Goal: Information Seeking & Learning: Find specific fact

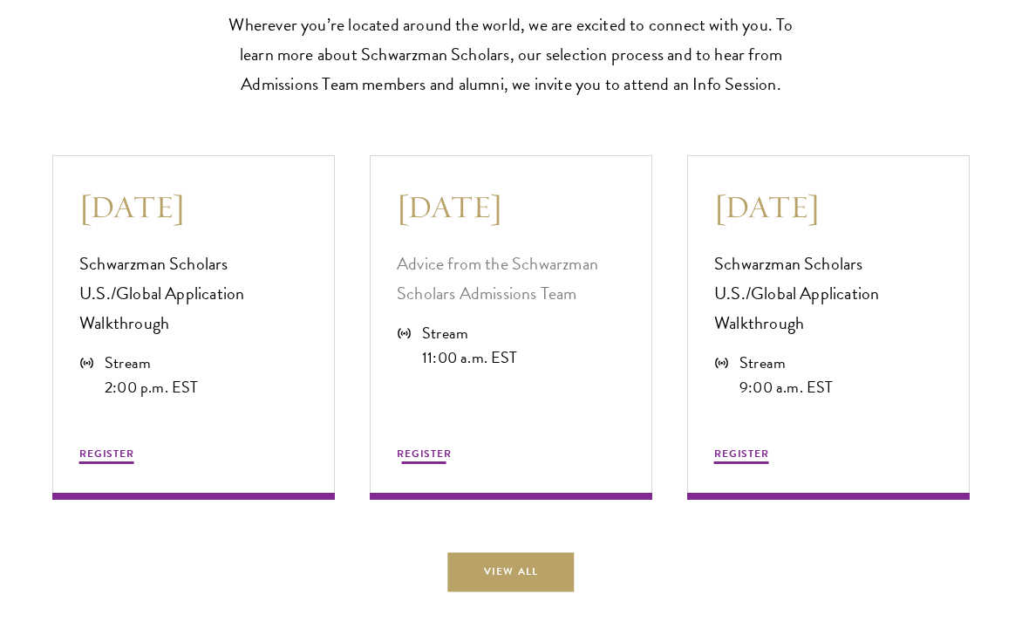
scroll to position [4514, 0]
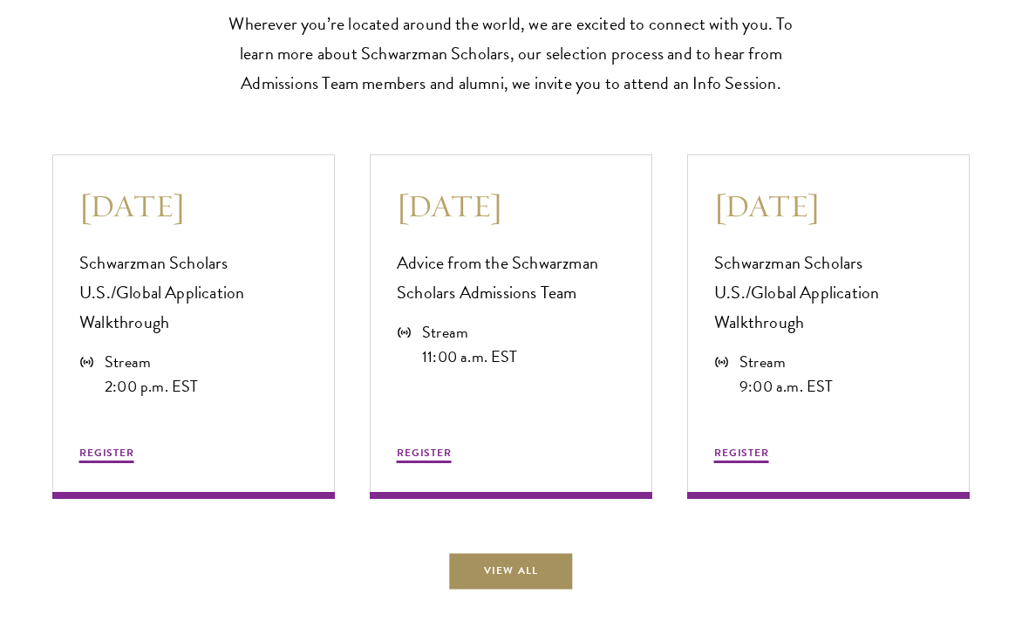
click at [513, 580] on link "View All" at bounding box center [510, 570] width 126 height 39
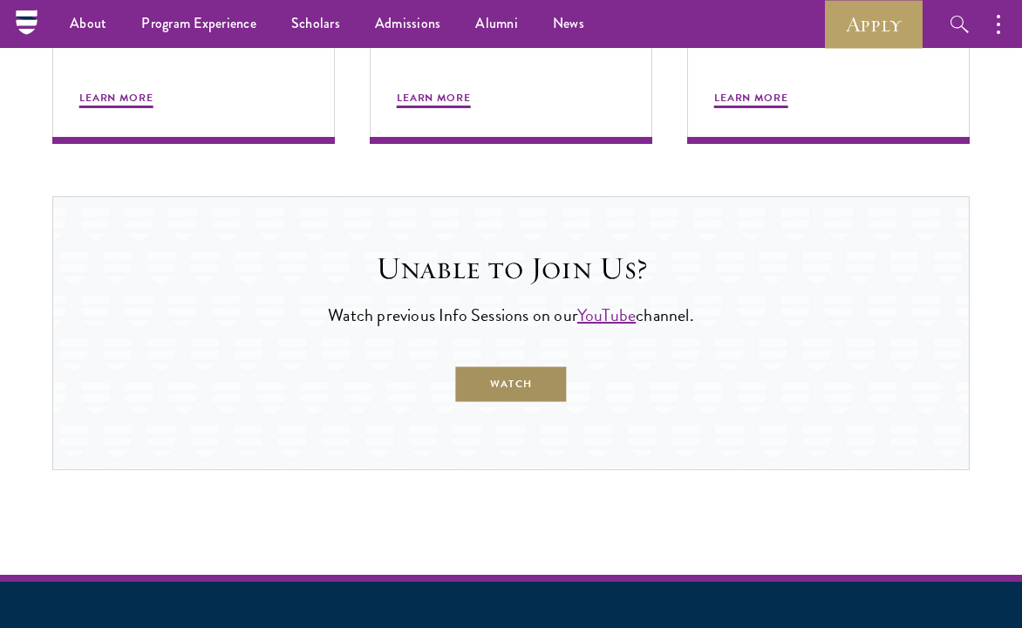
scroll to position [1257, 0]
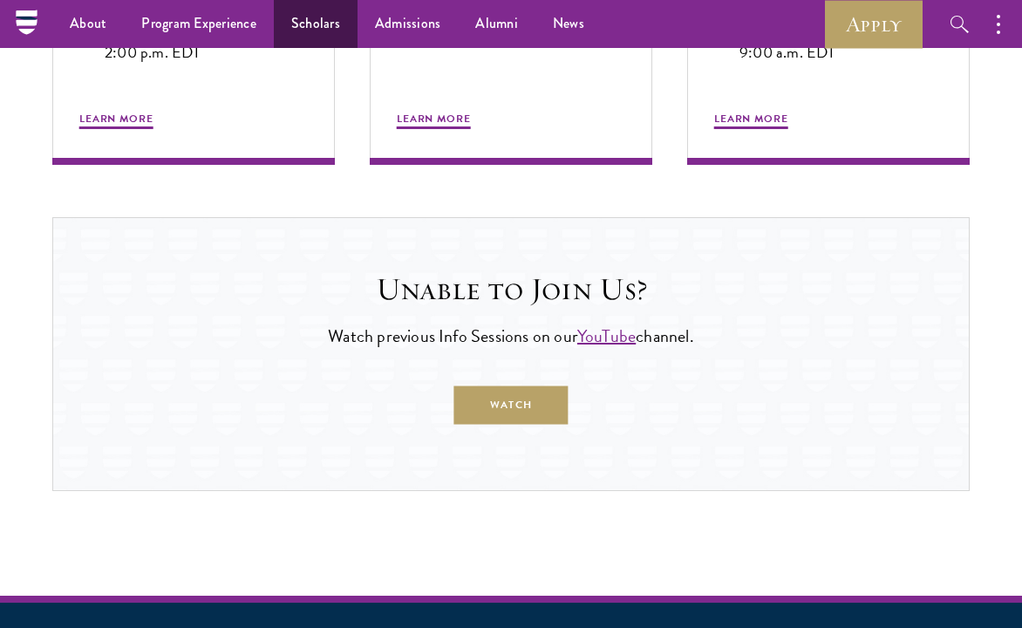
click at [327, 25] on link "Scholars" at bounding box center [316, 24] width 84 height 48
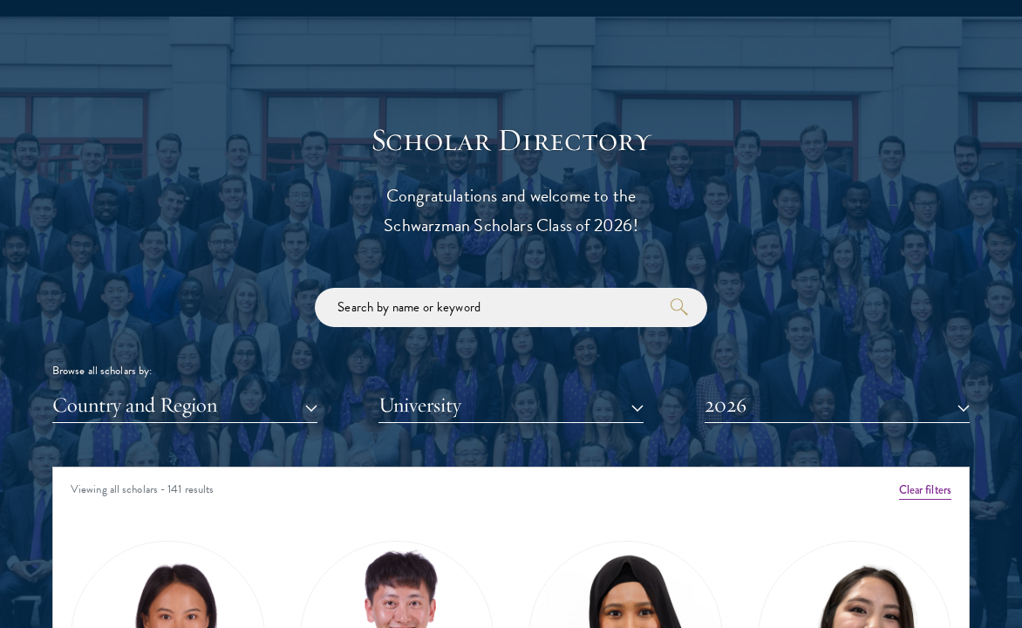
scroll to position [1806, 0]
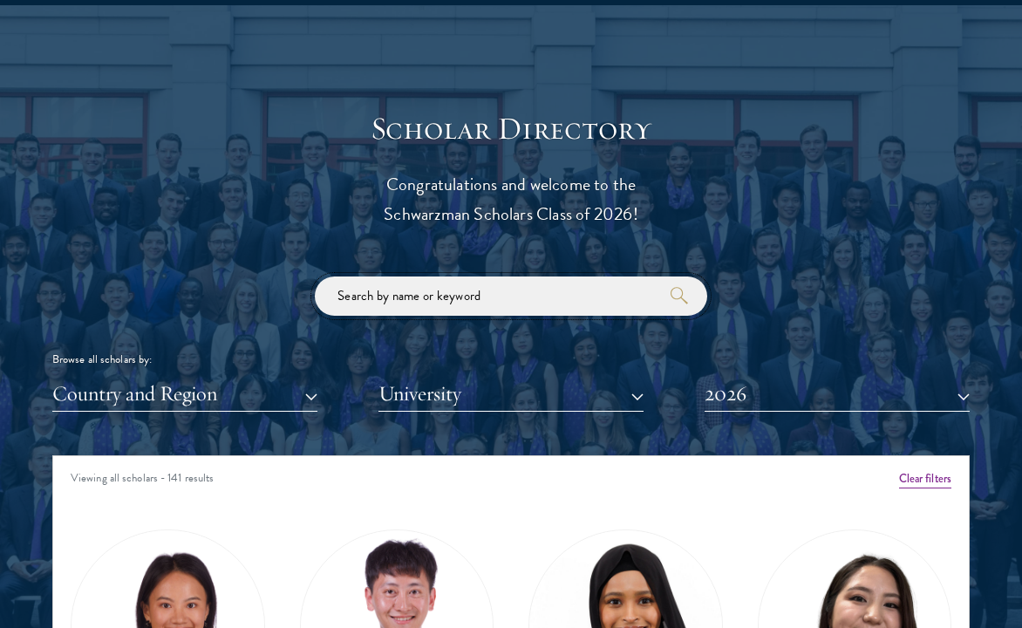
click at [444, 295] on input "search" at bounding box center [511, 296] width 393 height 39
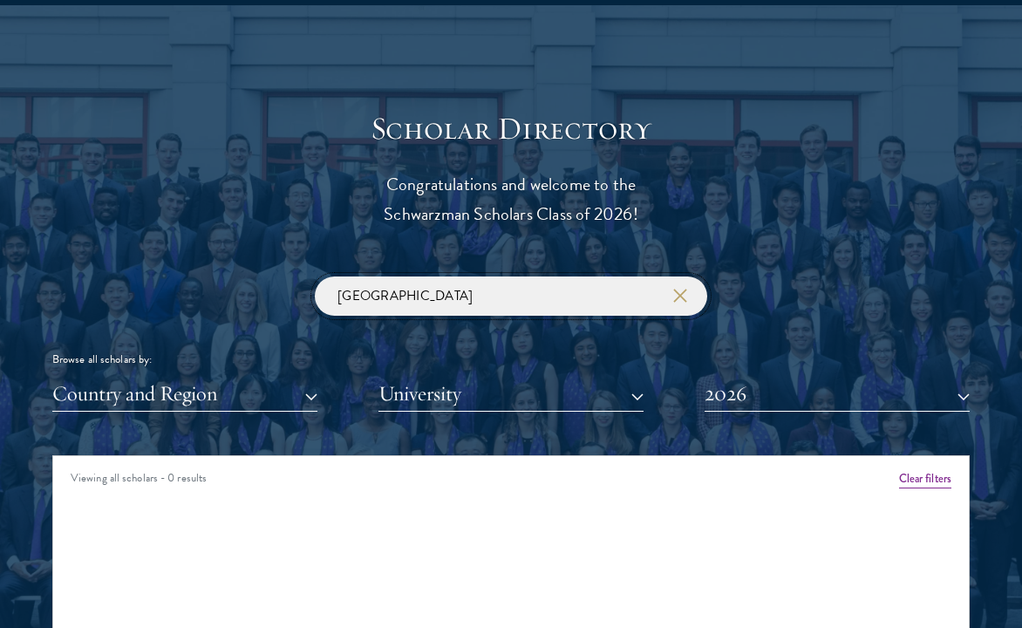
type input "[GEOGRAPHIC_DATA]"
click button "submit" at bounding box center [0, 0] width 0 height 0
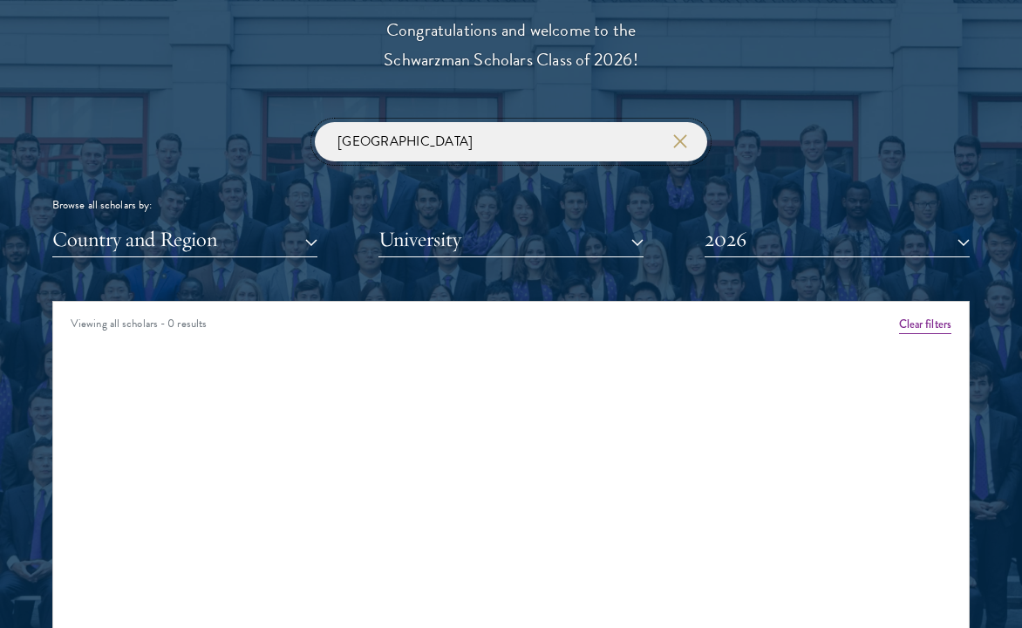
scroll to position [2064, 0]
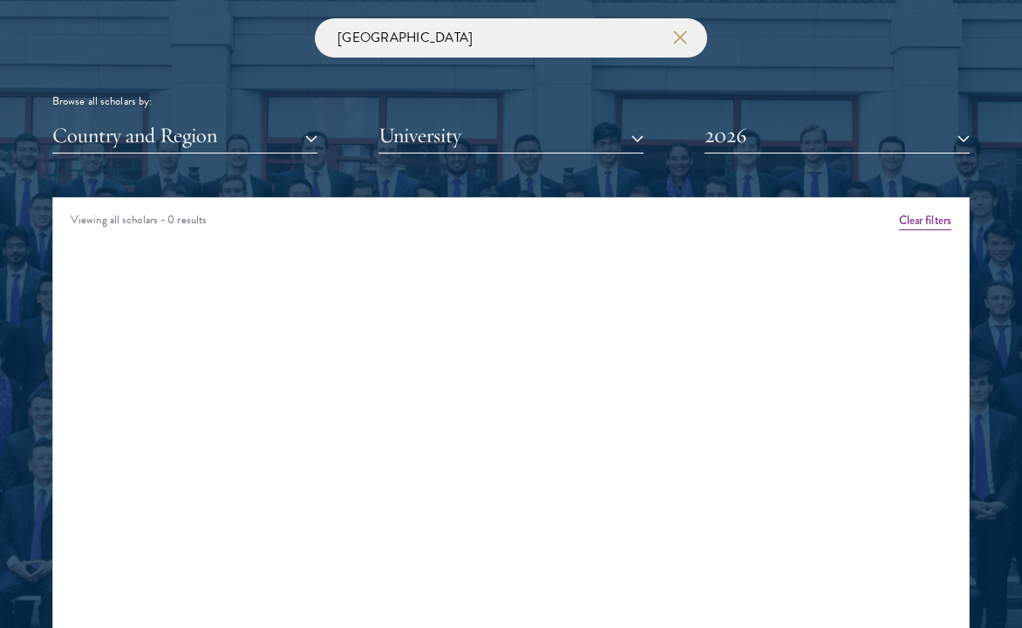
click at [290, 123] on button "Country and Region" at bounding box center [184, 136] width 265 height 36
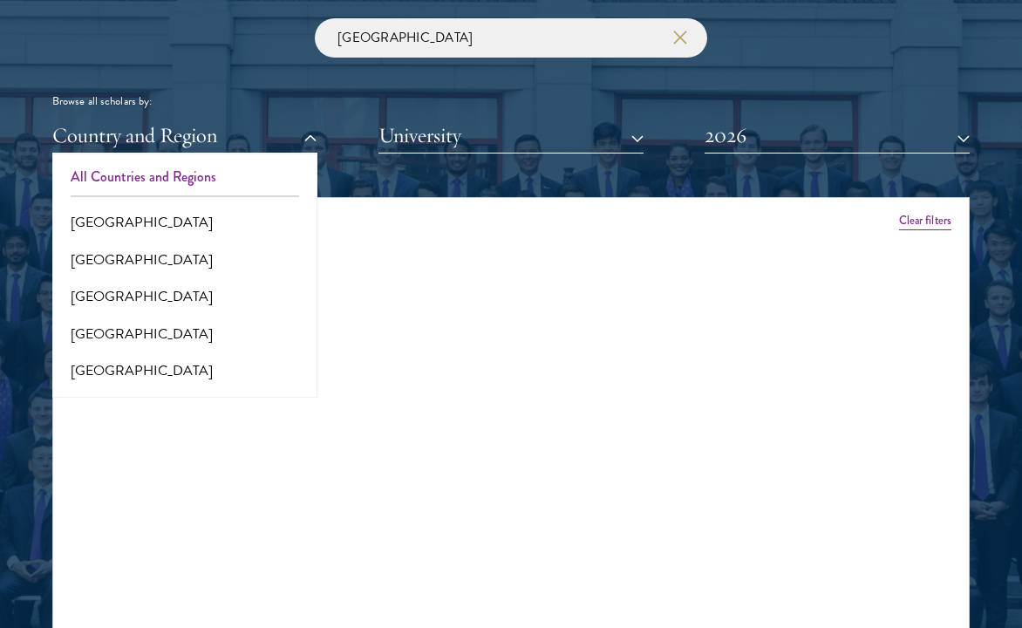
scroll to position [0, 0]
click at [168, 180] on button "All Countries and Regions" at bounding box center [185, 177] width 255 height 37
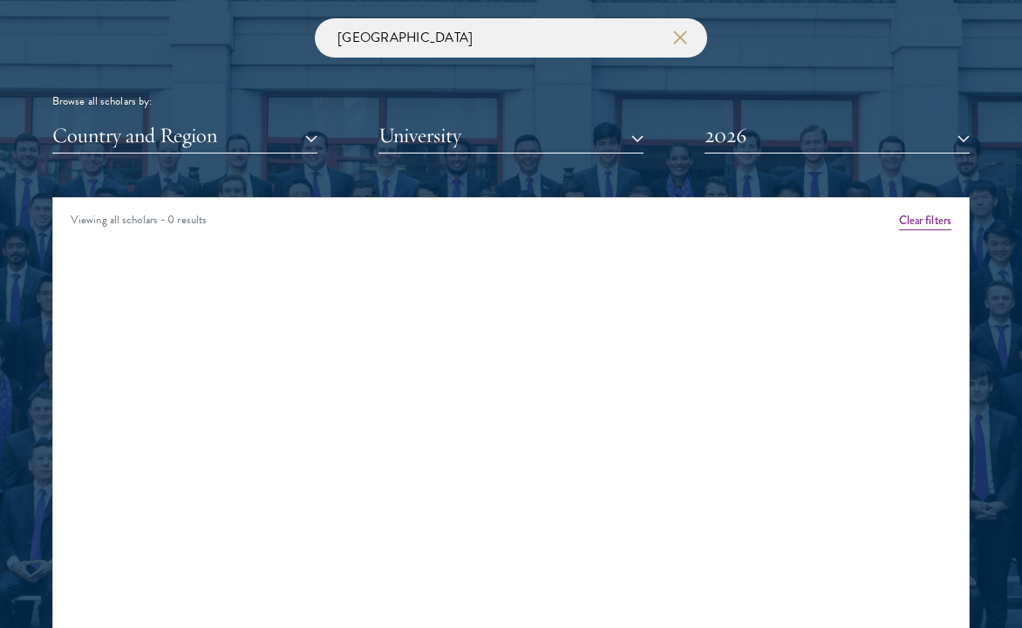
click at [195, 136] on button "Country and Region" at bounding box center [184, 136] width 265 height 36
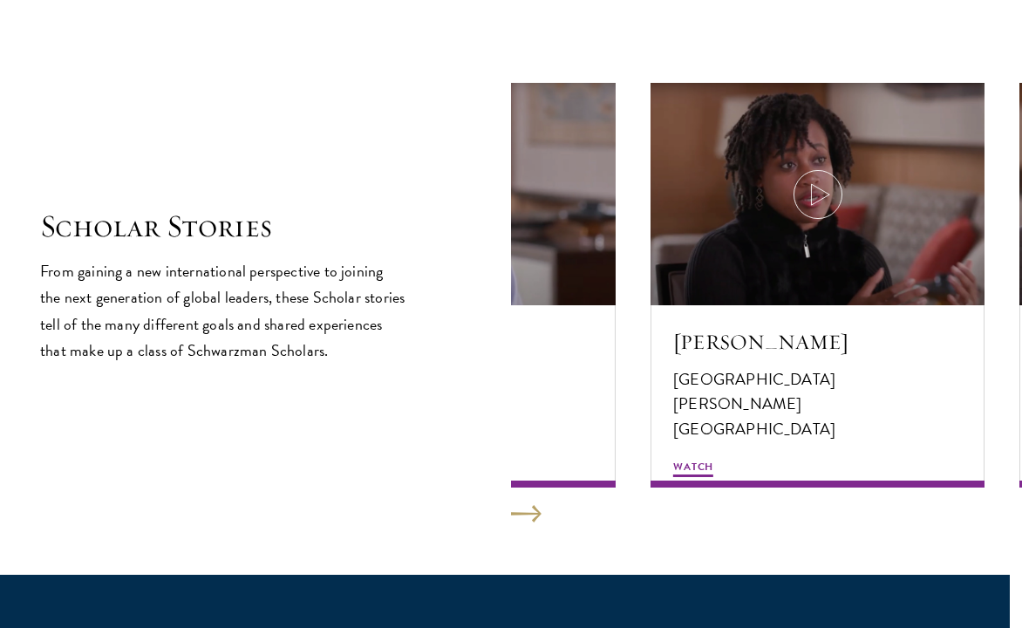
scroll to position [2917, 12]
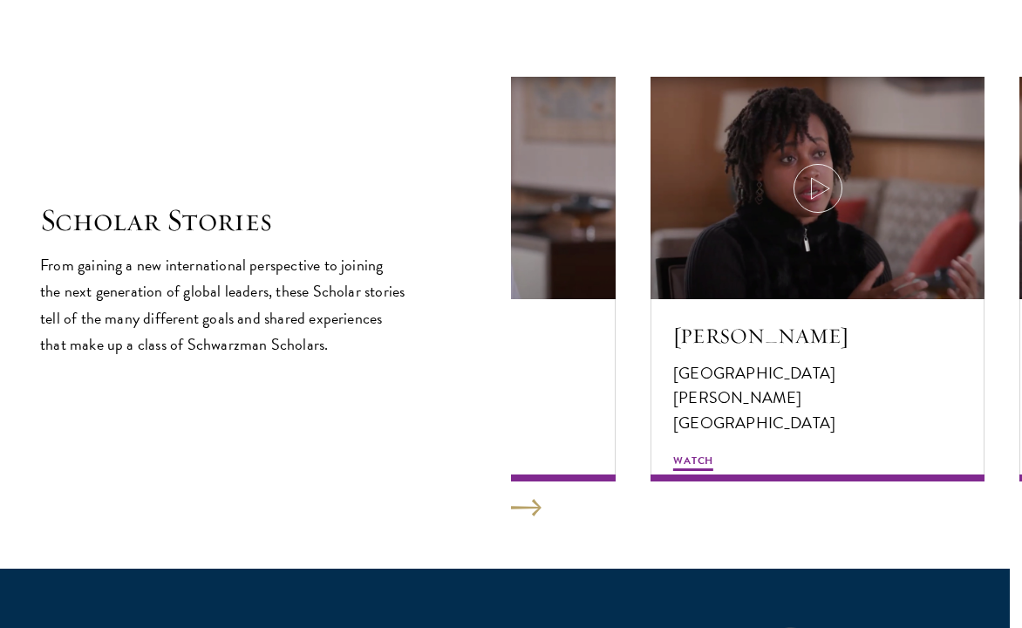
click at [528, 506] on button at bounding box center [526, 507] width 31 height 17
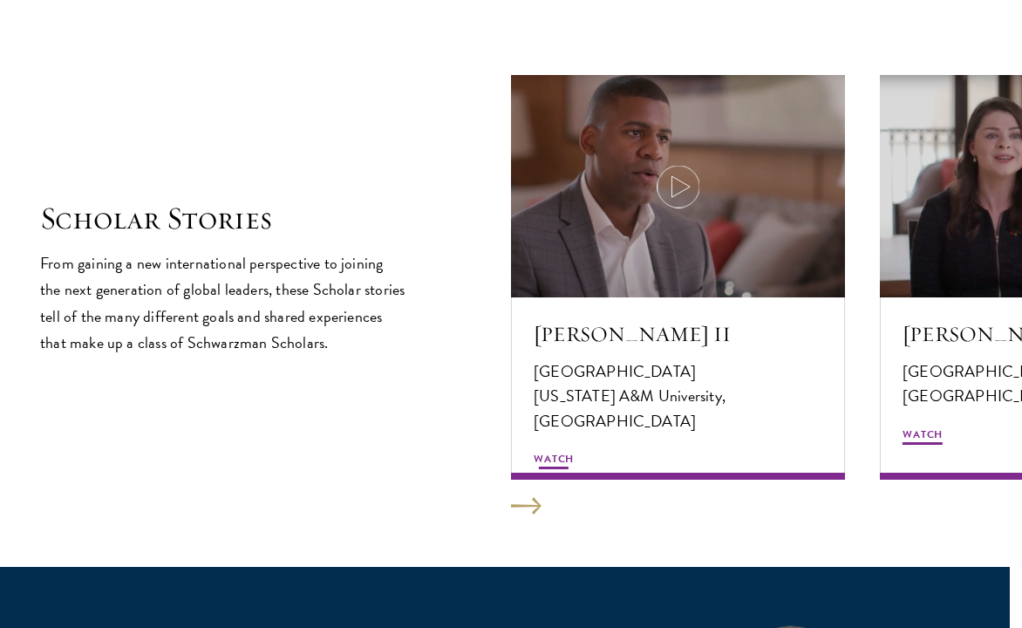
scroll to position [2919, 12]
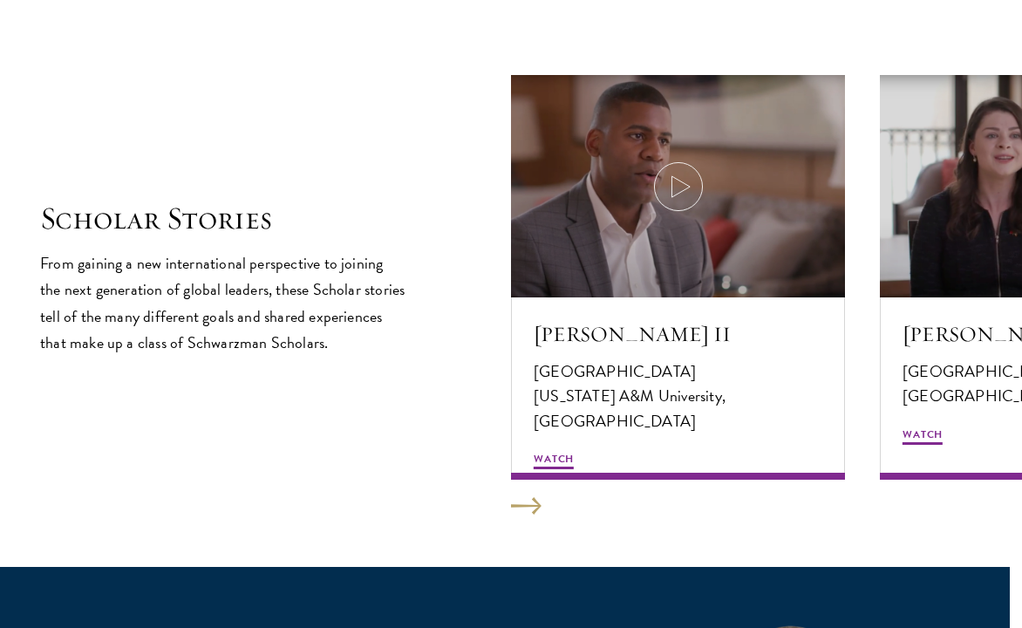
click at [542, 505] on section "Scholar Stories From gaining a new international perspective to joining the nex…" at bounding box center [499, 268] width 1022 height 597
click at [536, 503] on button at bounding box center [526, 505] width 31 height 17
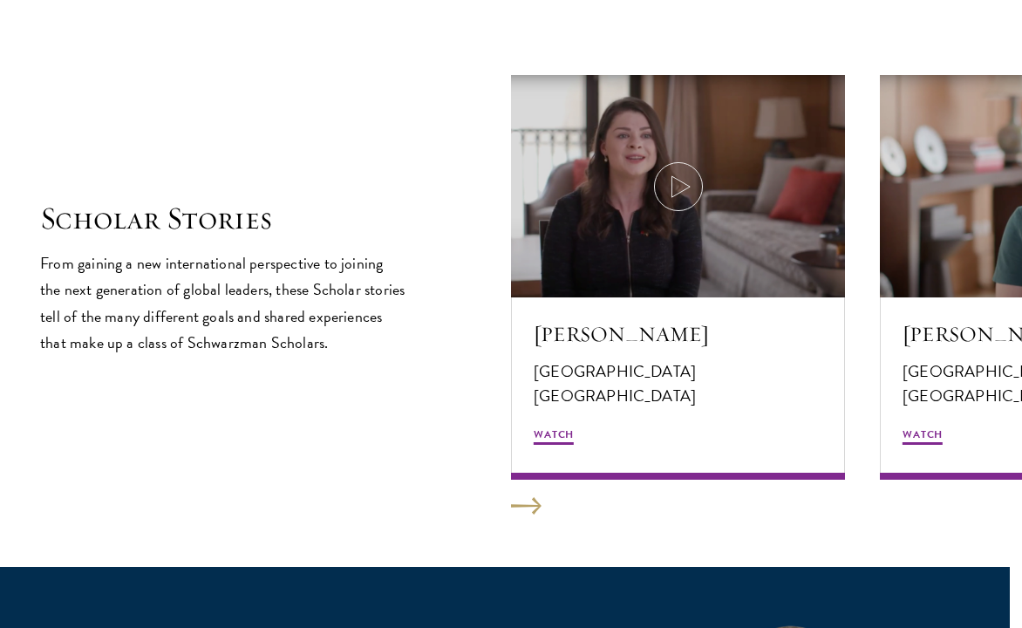
click at [513, 506] on button at bounding box center [526, 505] width 31 height 17
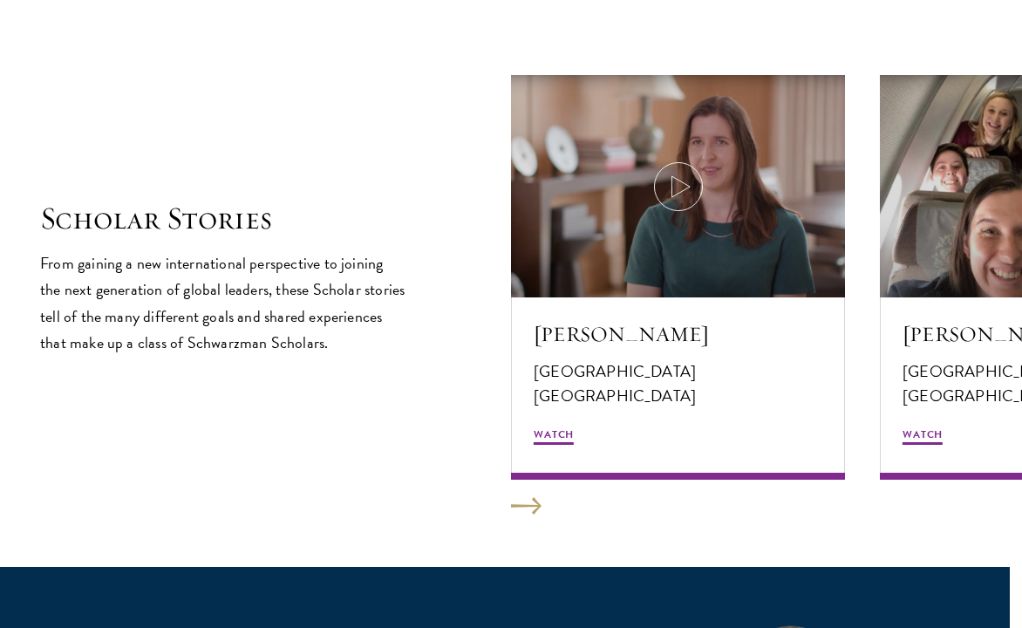
click at [520, 503] on button at bounding box center [526, 505] width 31 height 17
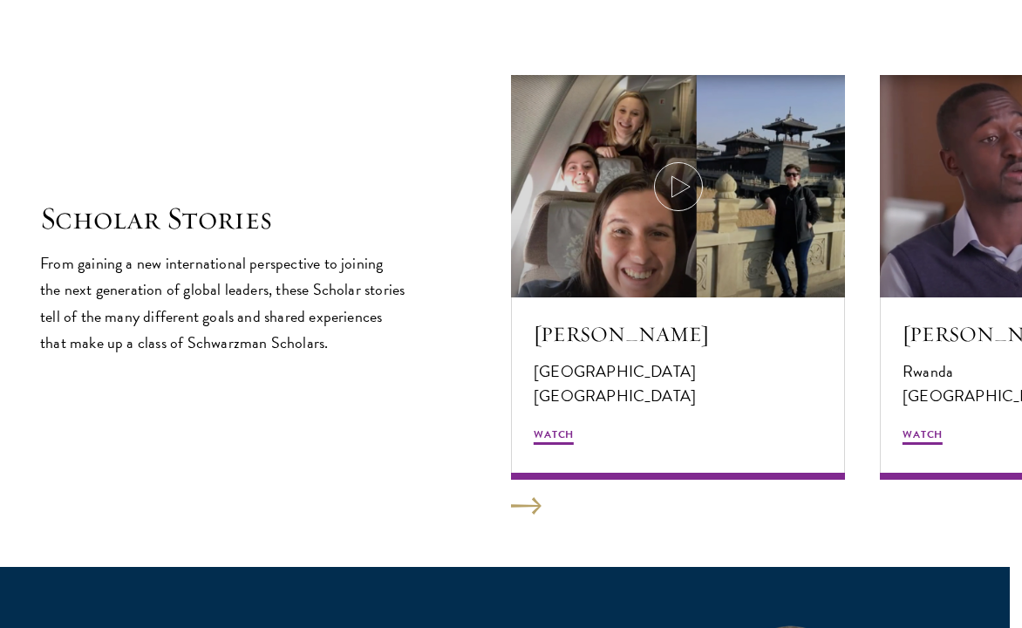
click at [520, 503] on button at bounding box center [526, 505] width 31 height 17
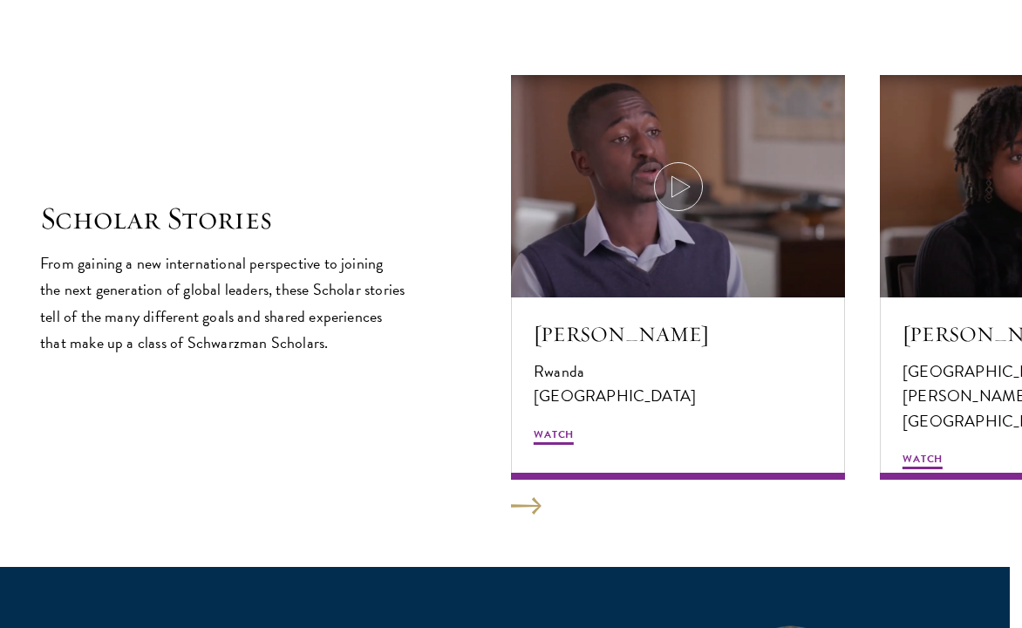
click at [520, 503] on button at bounding box center [526, 505] width 31 height 17
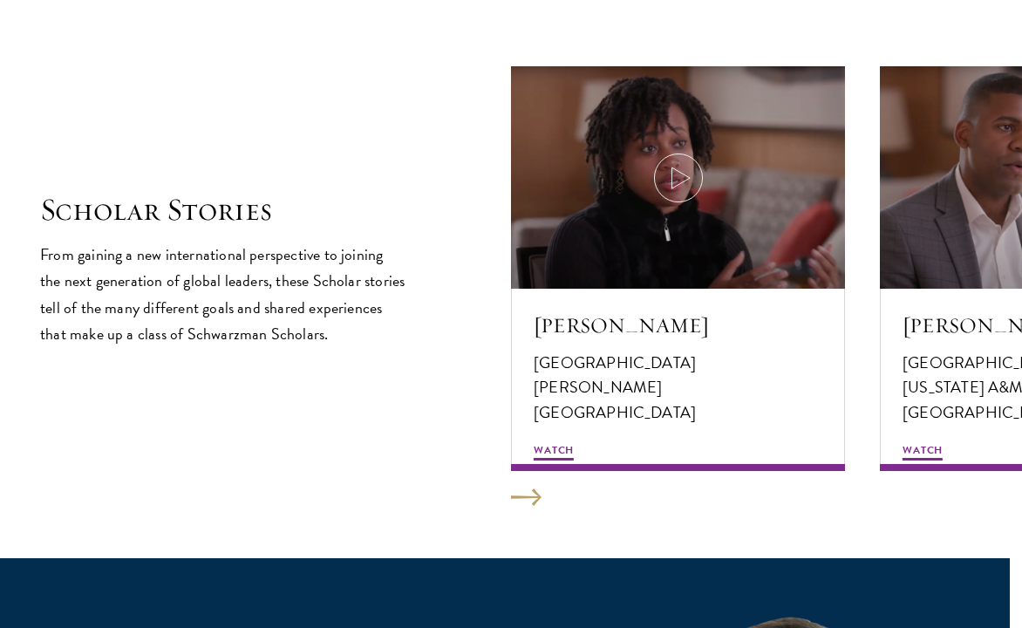
scroll to position [2929, 12]
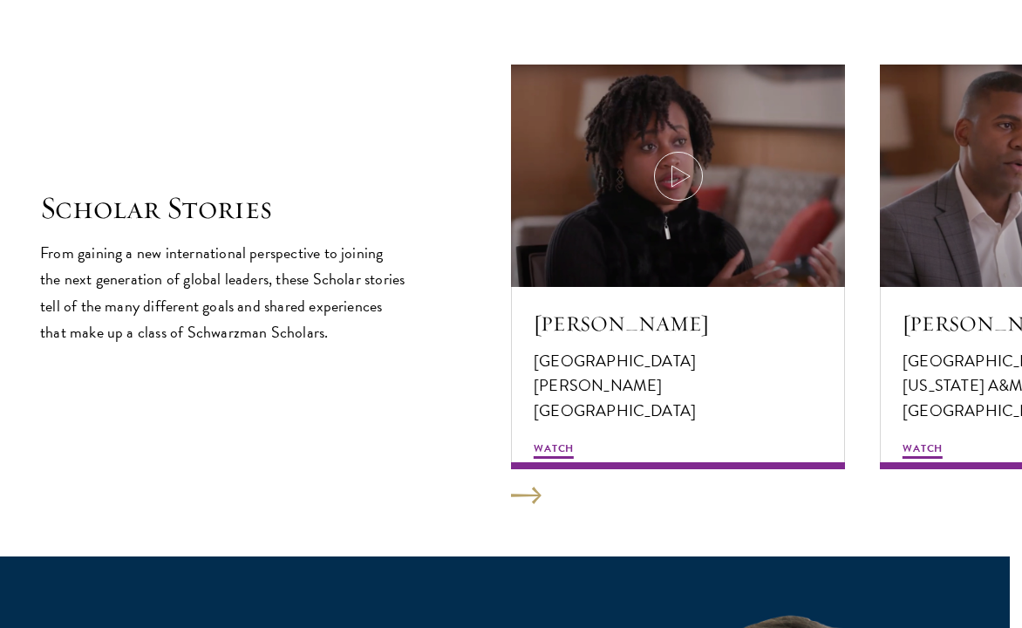
click at [217, 209] on h2 "Scholar Stories" at bounding box center [223, 208] width 366 height 38
click at [538, 487] on button at bounding box center [526, 495] width 31 height 17
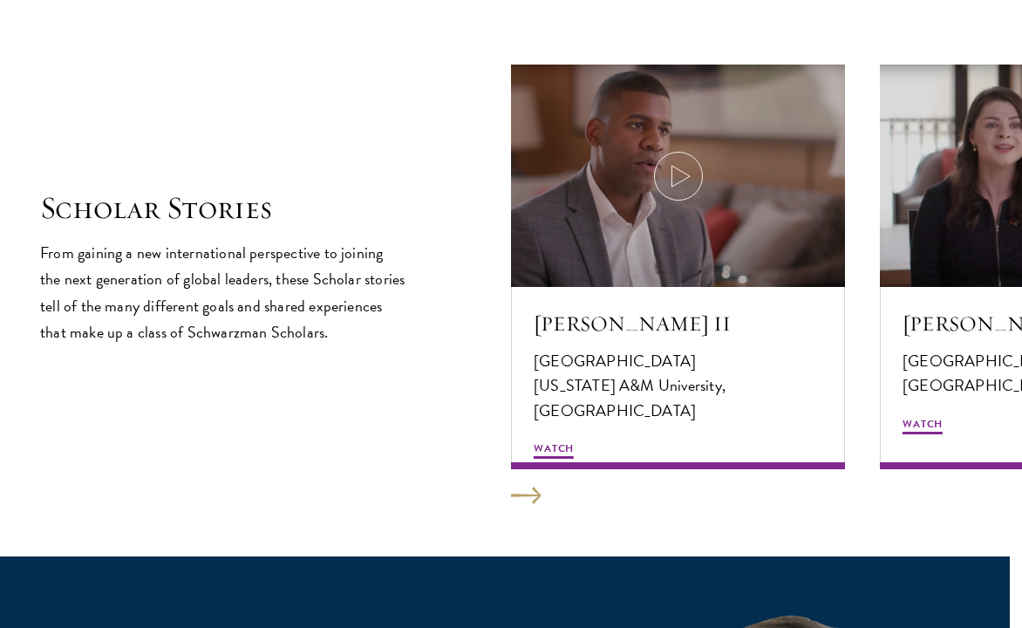
click at [538, 487] on button at bounding box center [526, 495] width 31 height 17
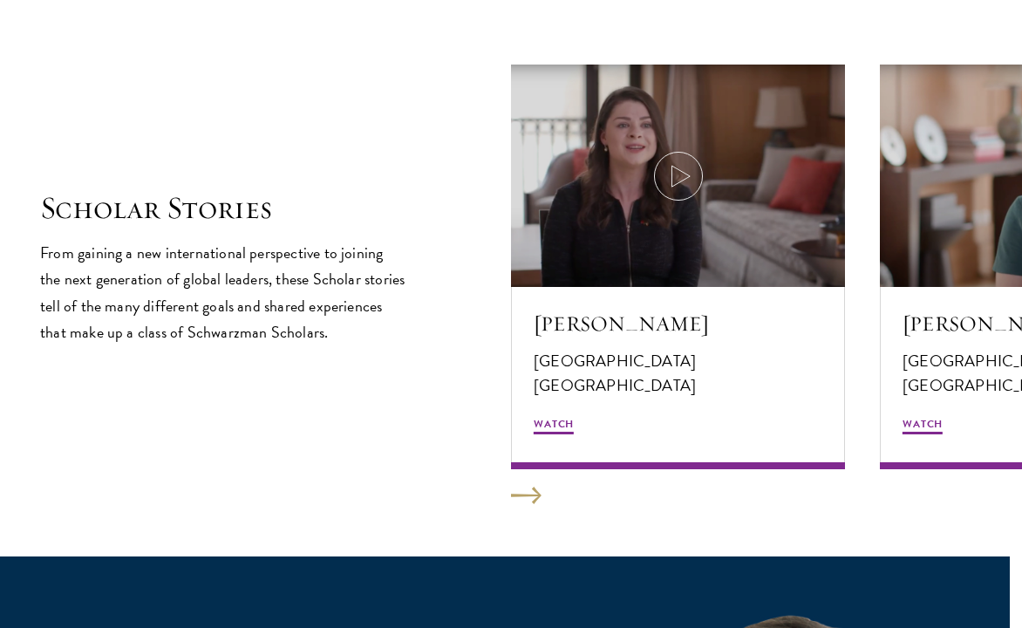
click at [538, 487] on button at bounding box center [526, 495] width 31 height 17
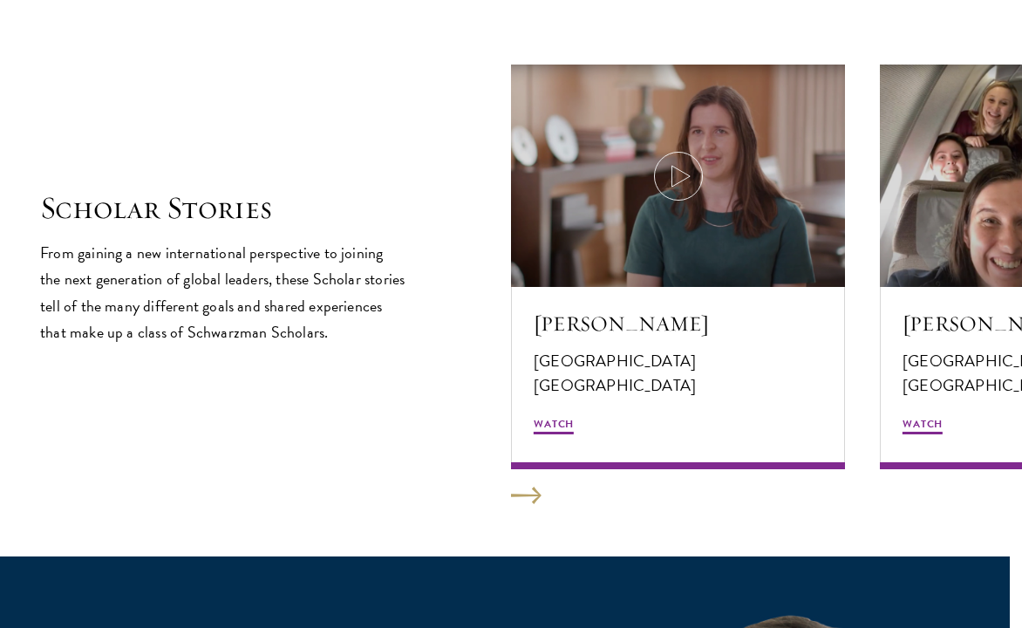
click at [538, 487] on button at bounding box center [526, 495] width 31 height 17
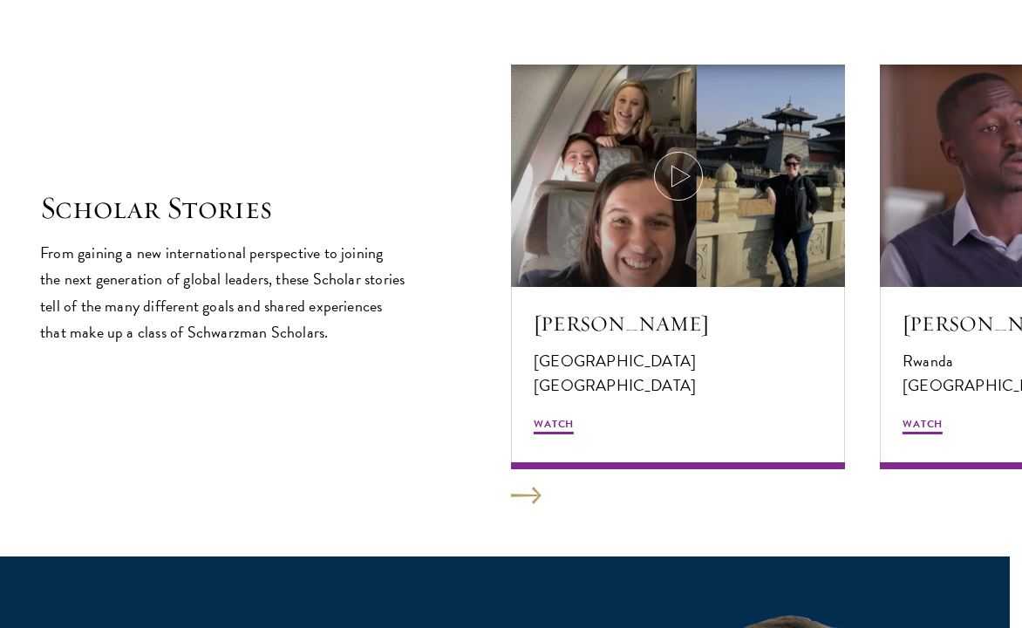
click at [523, 488] on button at bounding box center [526, 495] width 31 height 17
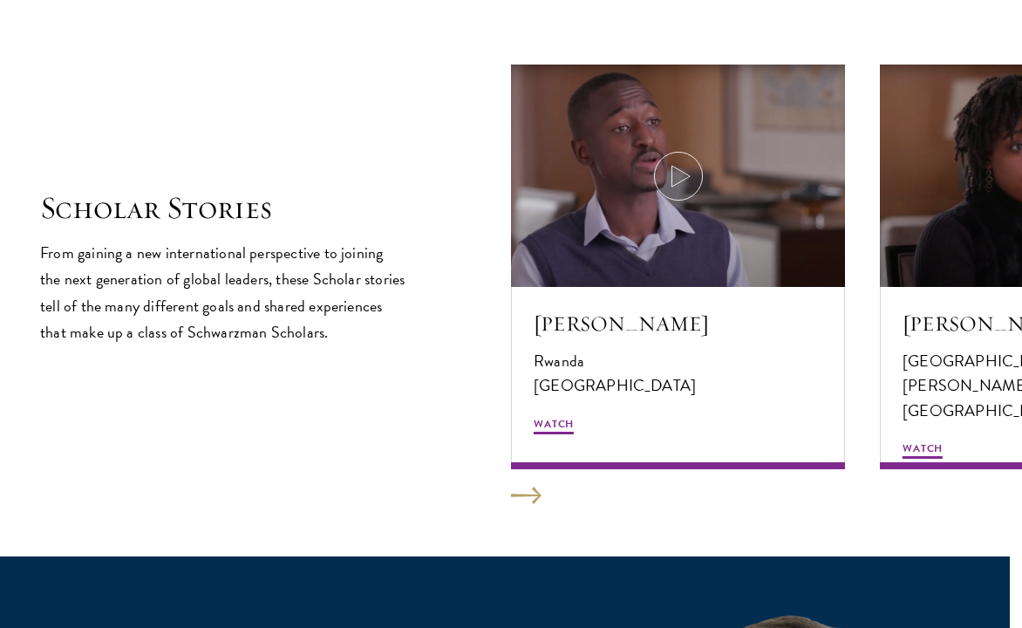
click at [523, 488] on button at bounding box center [526, 495] width 31 height 17
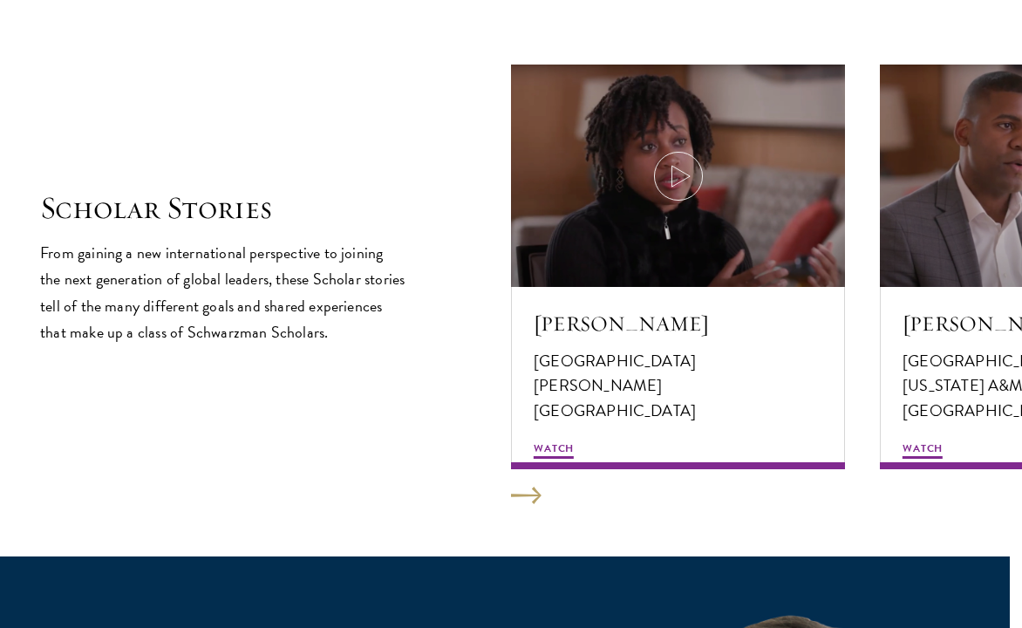
click at [524, 488] on button at bounding box center [526, 495] width 31 height 17
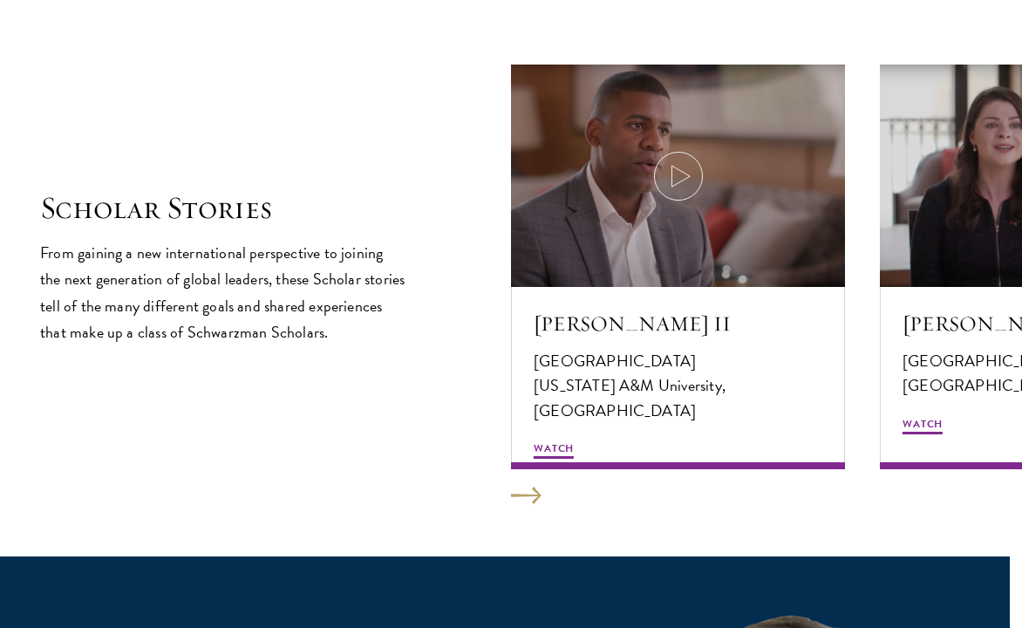
click at [523, 488] on button at bounding box center [526, 495] width 31 height 17
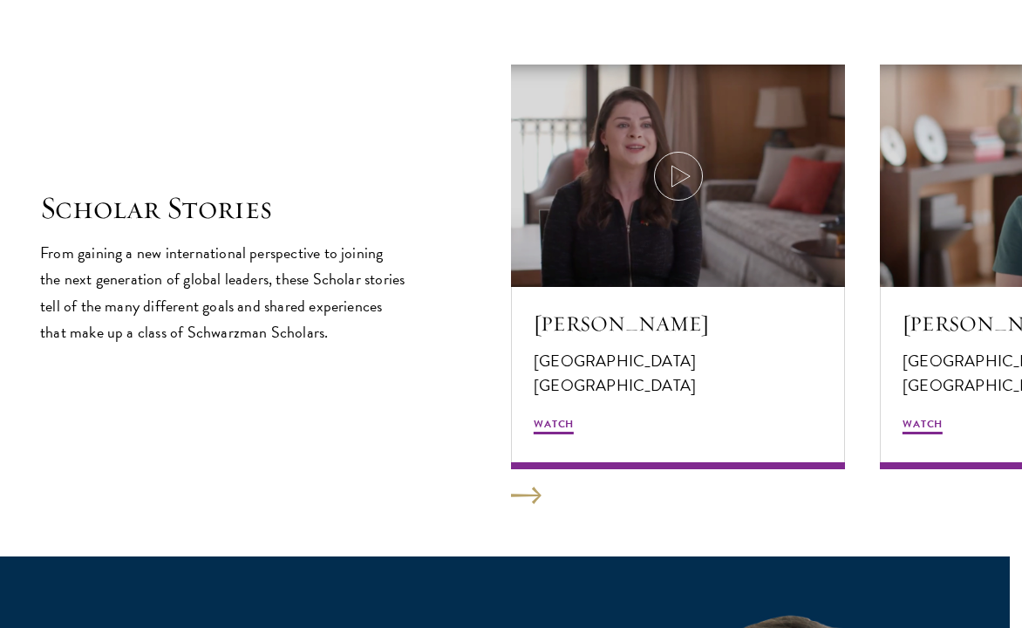
click at [523, 488] on button at bounding box center [526, 495] width 31 height 17
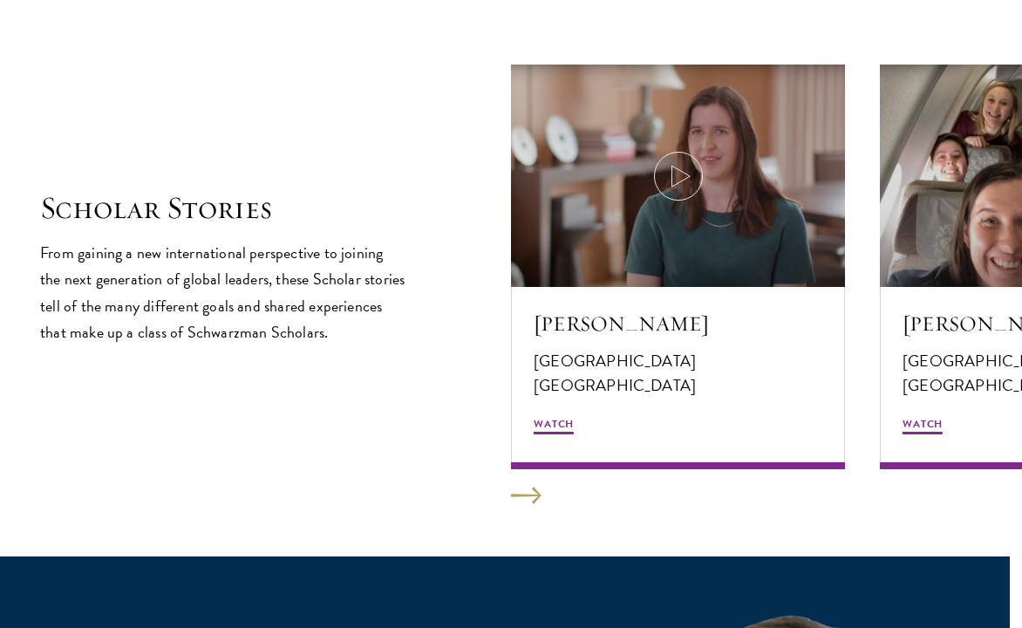
click at [523, 488] on button at bounding box center [526, 495] width 31 height 17
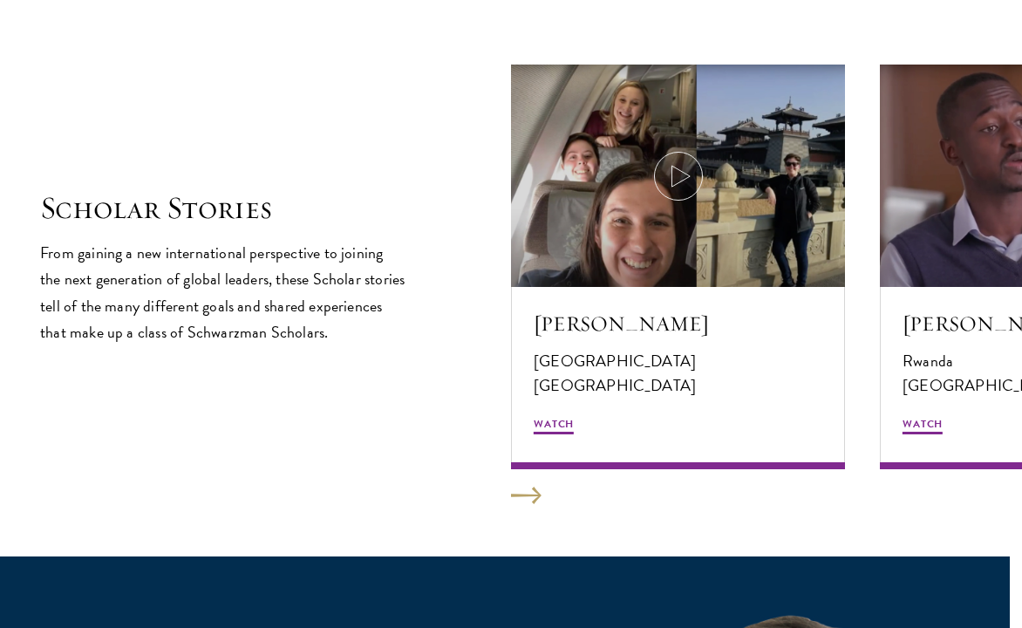
click at [523, 488] on button at bounding box center [526, 495] width 31 height 17
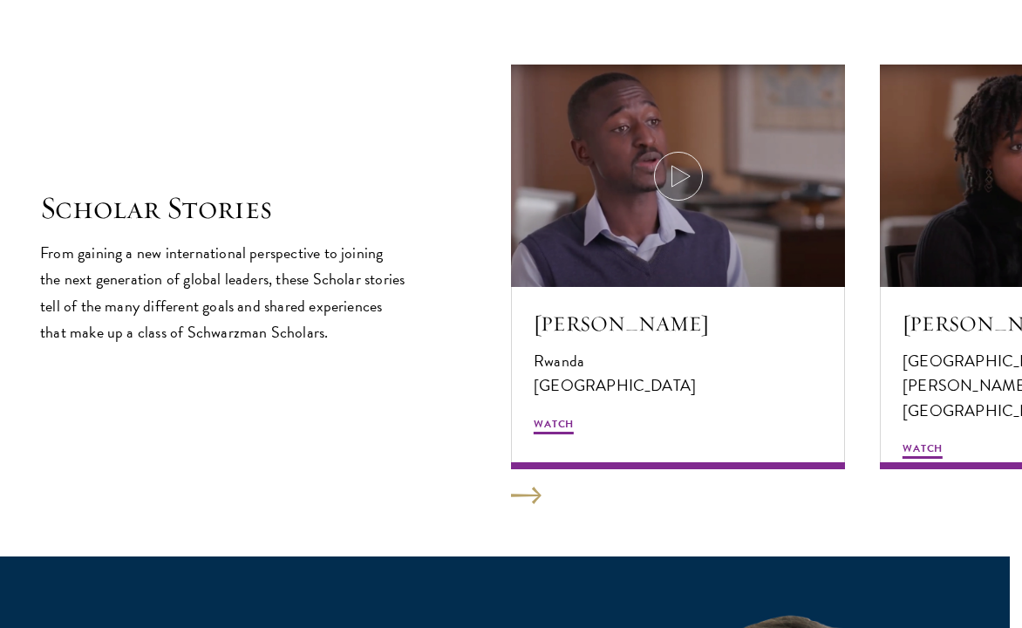
click at [525, 487] on button at bounding box center [526, 495] width 31 height 17
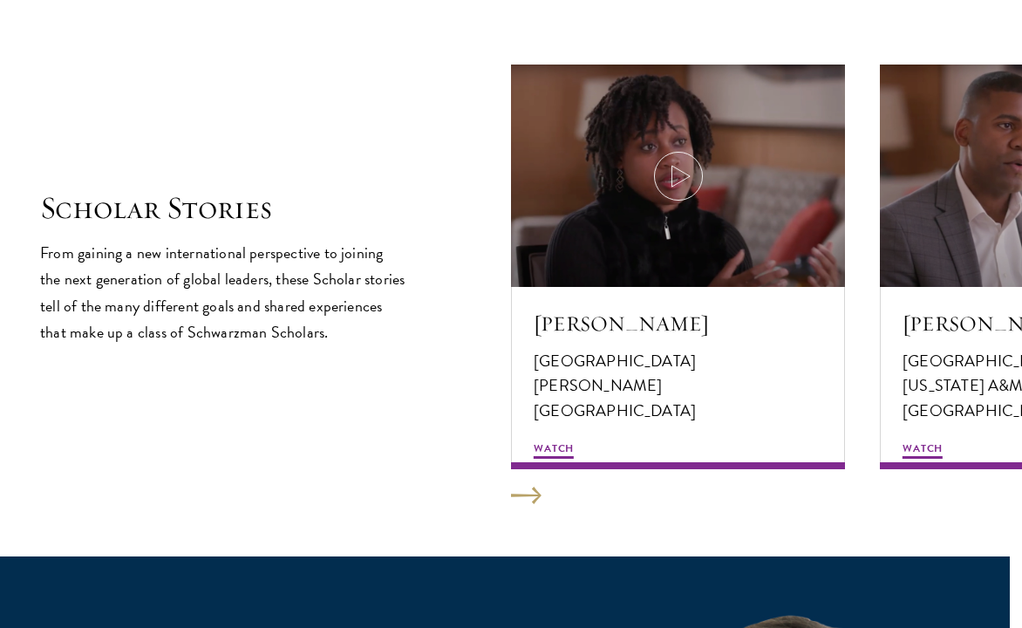
click at [525, 487] on button at bounding box center [526, 495] width 31 height 17
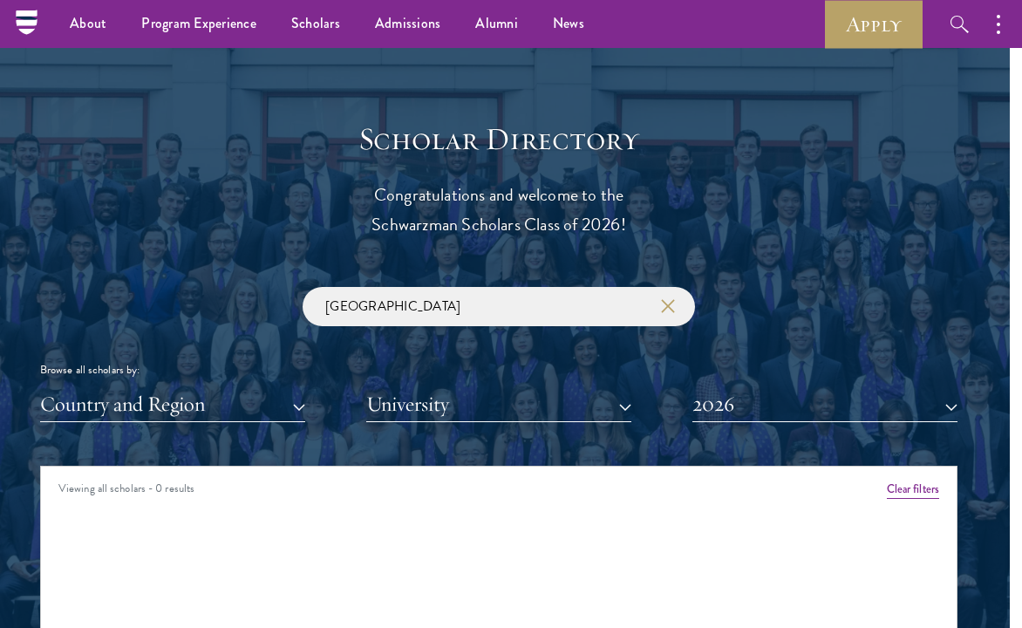
scroll to position [1757, 12]
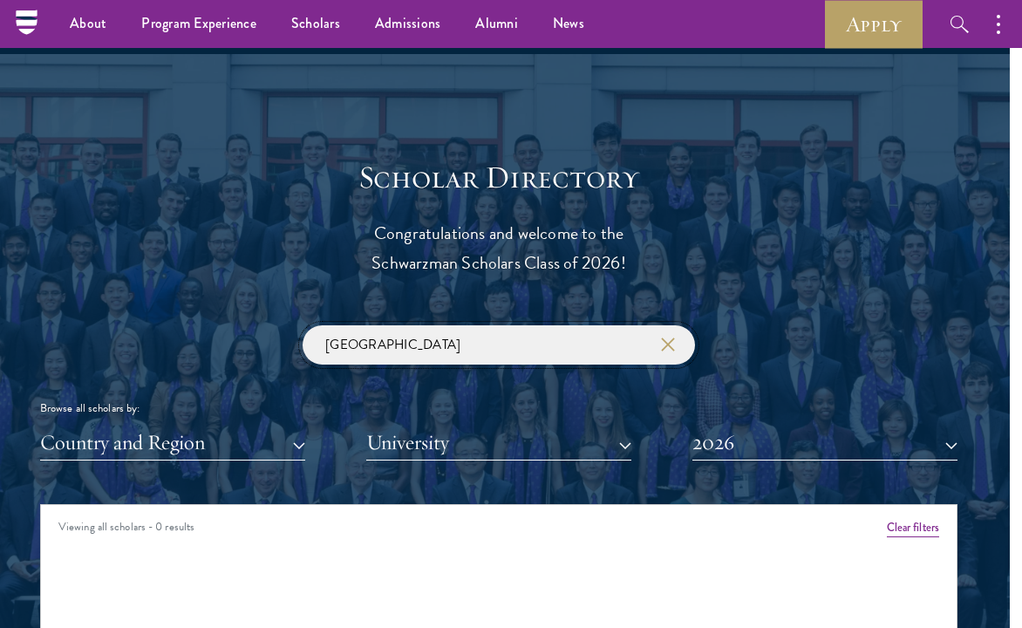
click at [523, 342] on input "[GEOGRAPHIC_DATA]" at bounding box center [499, 344] width 393 height 39
click button "submit" at bounding box center [0, 0] width 0 height 0
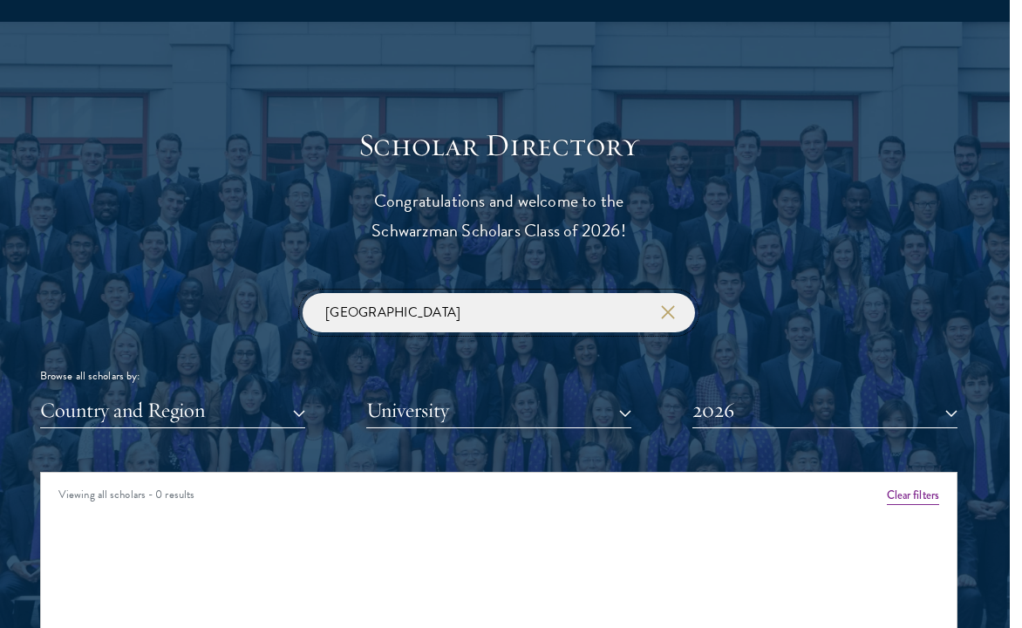
scroll to position [1881, 12]
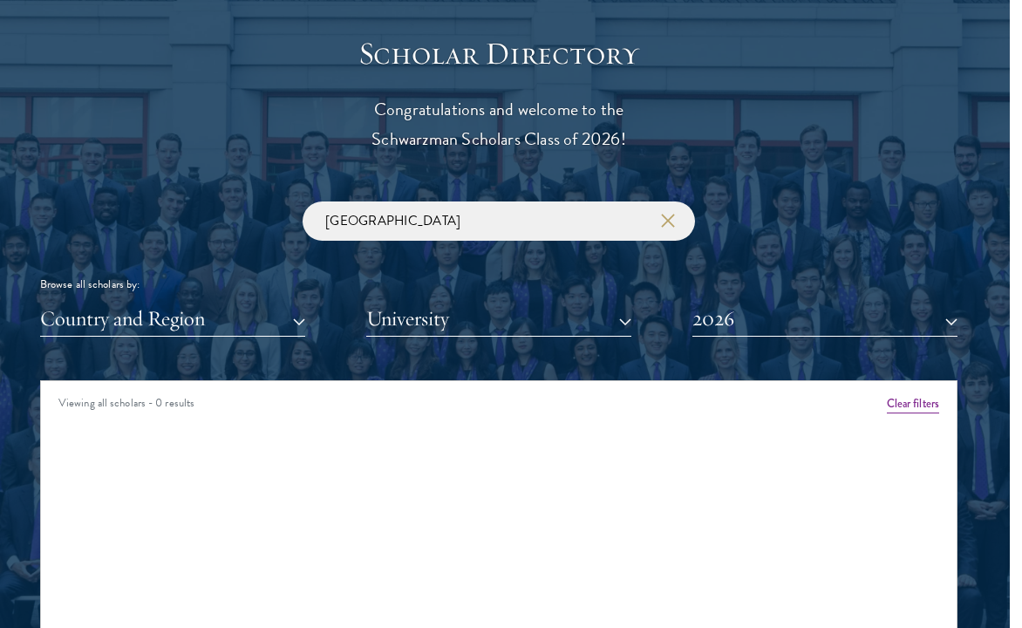
click at [539, 305] on button "University" at bounding box center [498, 319] width 265 height 36
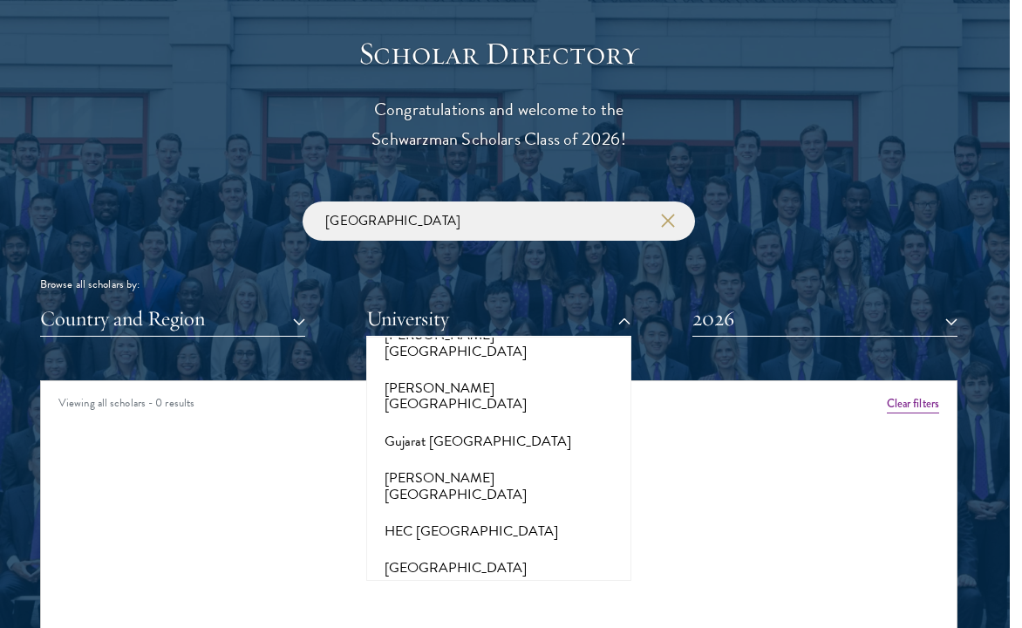
scroll to position [4519, 0]
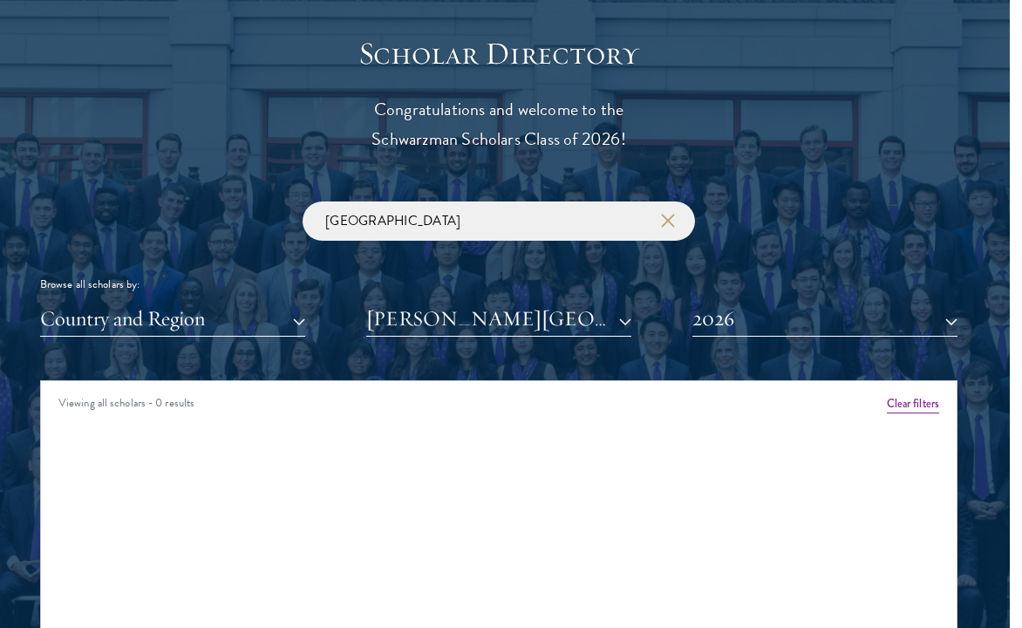
click at [724, 324] on button "2026" at bounding box center [825, 319] width 265 height 36
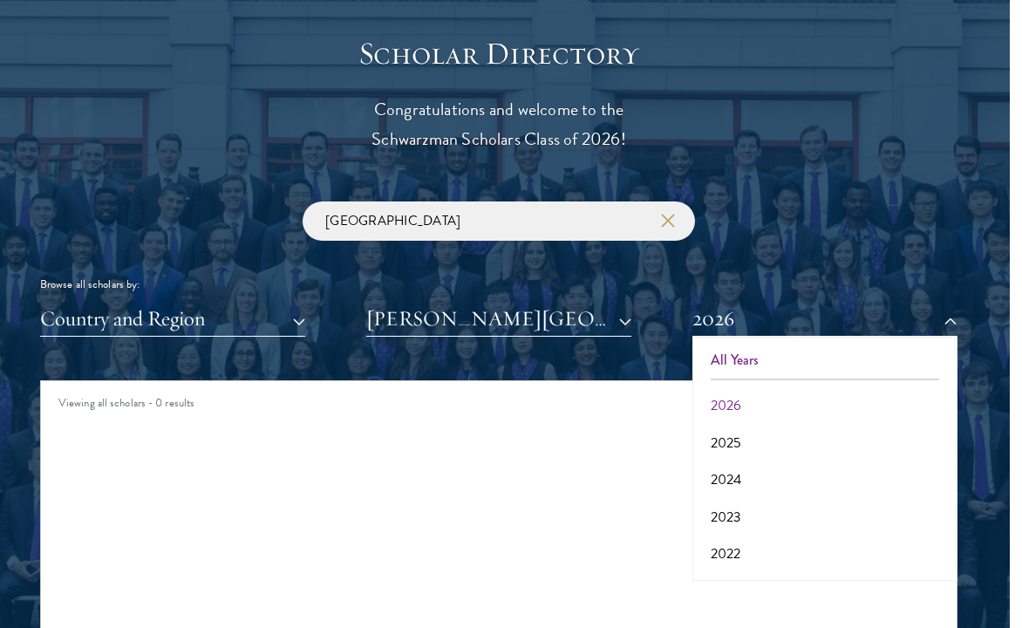
click at [737, 359] on button "All Years" at bounding box center [825, 360] width 255 height 37
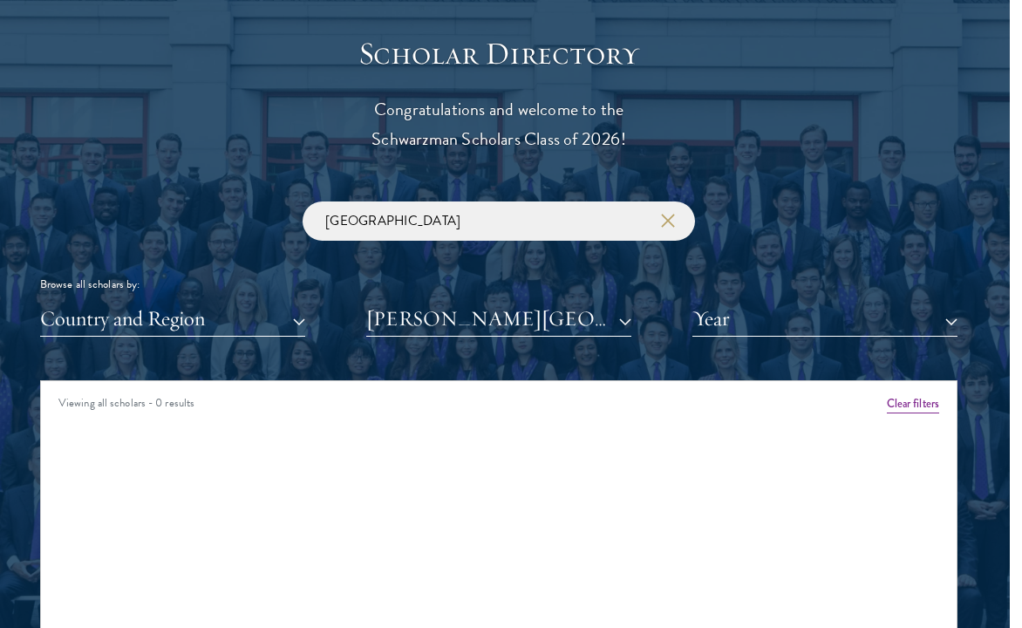
click at [185, 316] on button "Country and Region" at bounding box center [172, 319] width 265 height 36
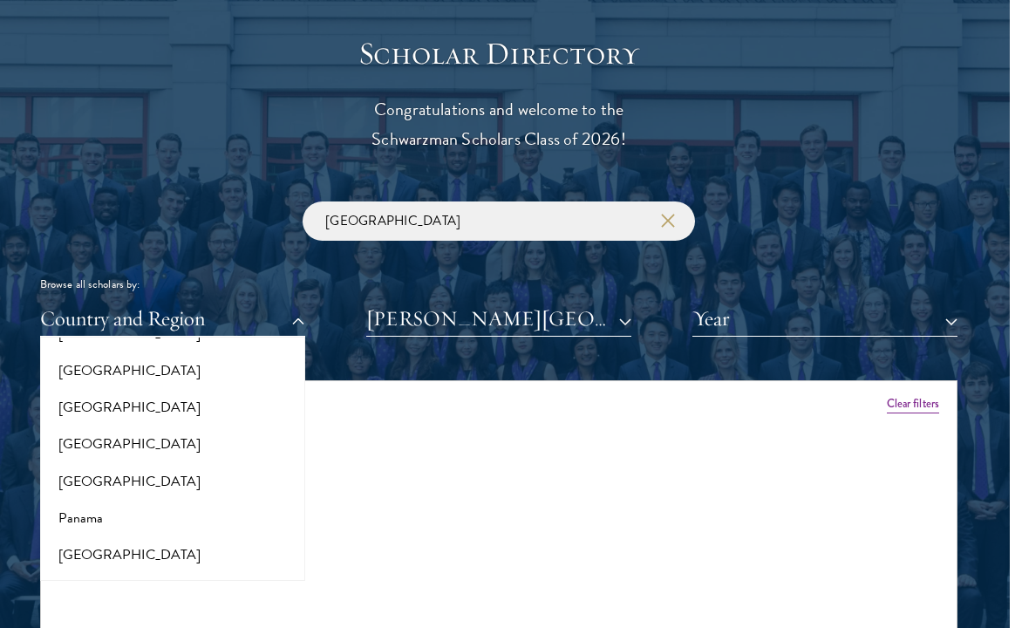
click at [204, 315] on button "Country and Region" at bounding box center [172, 319] width 265 height 36
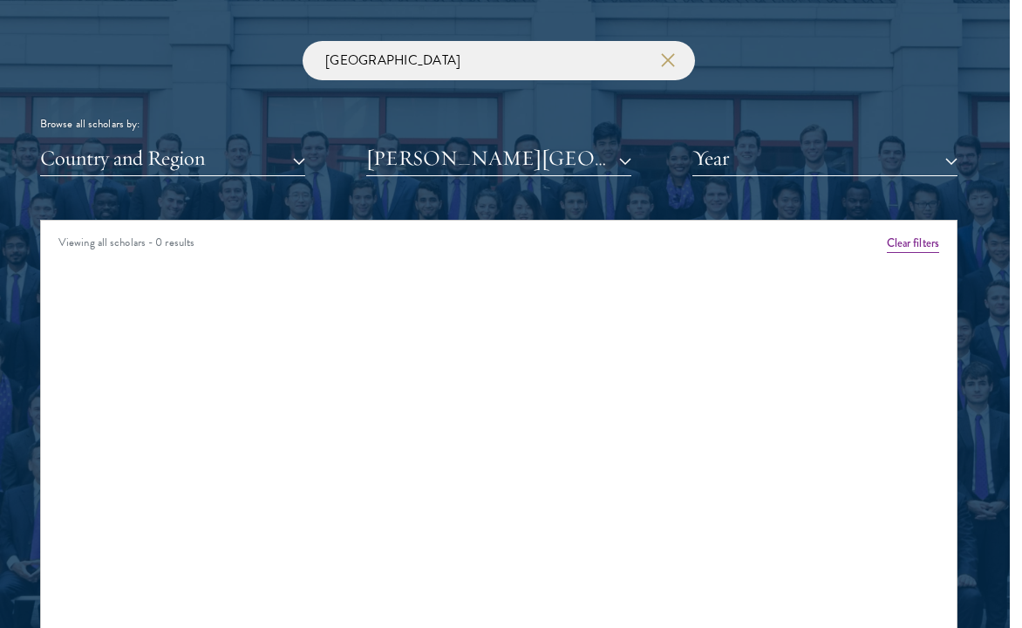
scroll to position [2066, 12]
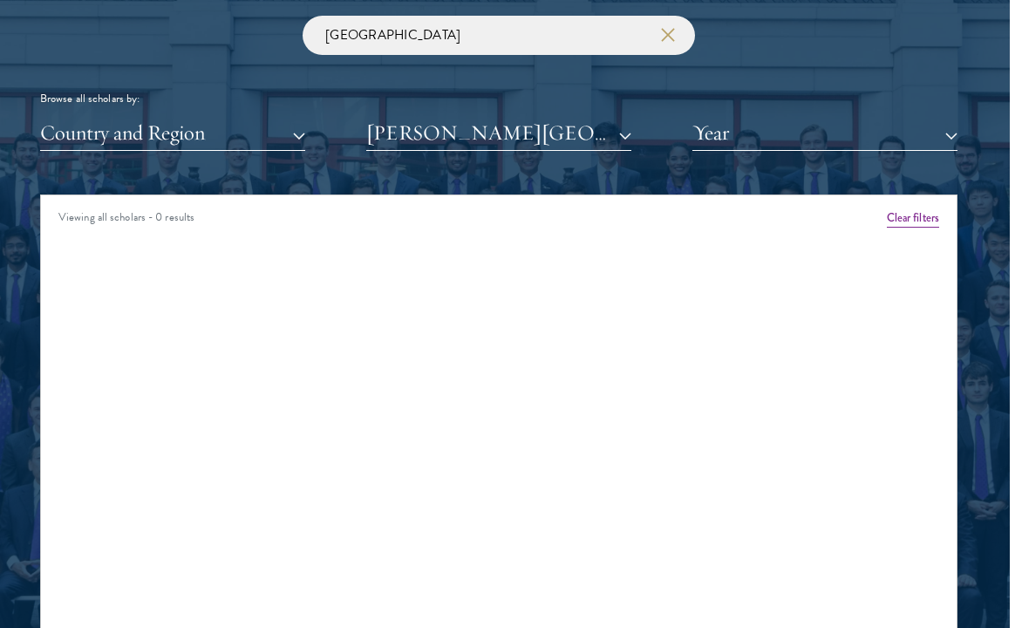
click at [152, 221] on div "Viewing all scholars - 0 results" at bounding box center [499, 219] width 916 height 49
click at [454, 136] on button "[PERSON_NAME][GEOGRAPHIC_DATA]" at bounding box center [498, 133] width 265 height 36
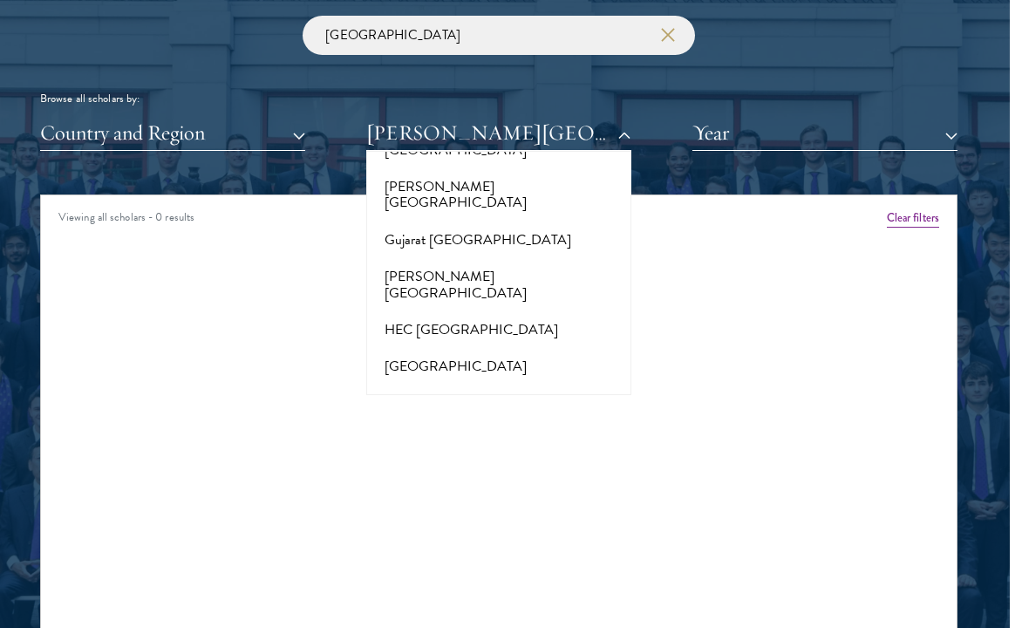
click at [284, 133] on button "Country and Region" at bounding box center [172, 133] width 265 height 36
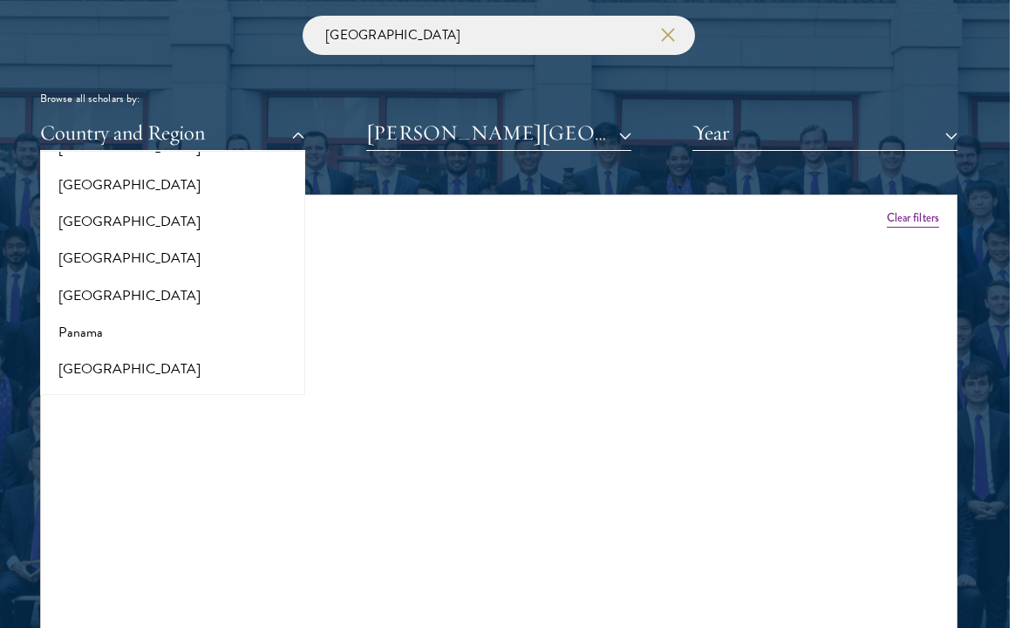
click at [416, 217] on div "Viewing all scholars - 0 results" at bounding box center [499, 219] width 916 height 49
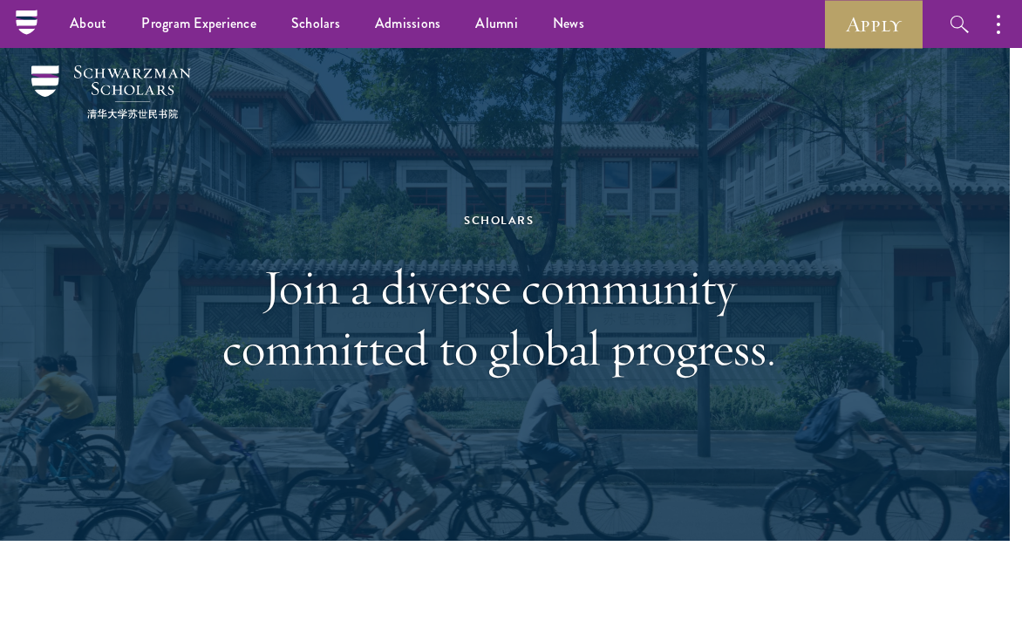
scroll to position [0, 12]
